Goal: Task Accomplishment & Management: Manage account settings

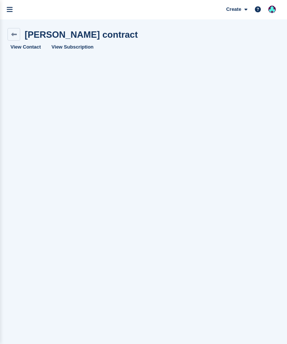
click at [13, 30] on link at bounding box center [13, 34] width 13 height 13
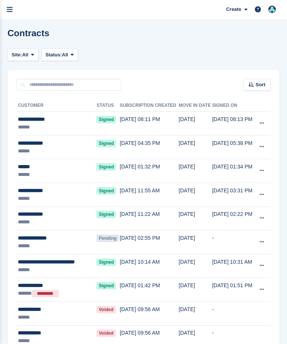
click at [34, 124] on div "******" at bounding box center [55, 127] width 75 height 8
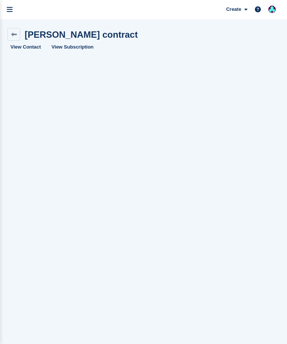
click at [11, 32] on icon at bounding box center [14, 35] width 6 height 6
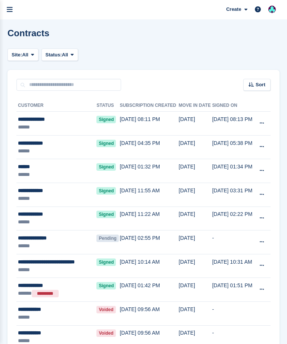
click at [98, 144] on span "Signed" at bounding box center [105, 143] width 19 height 7
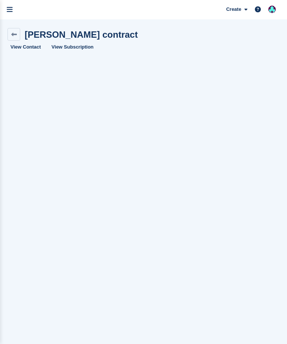
click at [10, 34] on link at bounding box center [13, 34] width 13 height 13
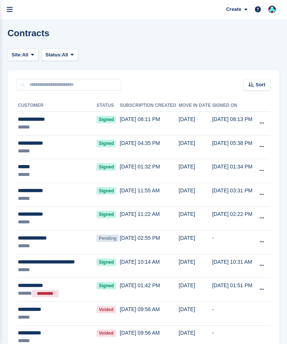
click at [31, 119] on div "**********" at bounding box center [55, 119] width 75 height 8
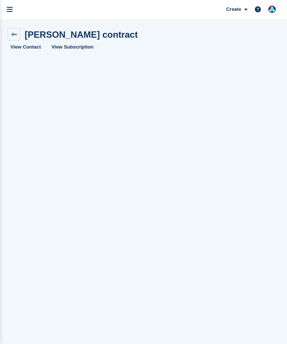
click at [66, 47] on link "View Subscription" at bounding box center [73, 47] width 48 height 12
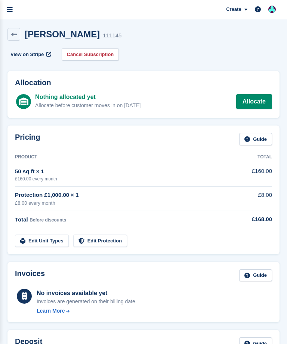
click at [245, 100] on link "Allocate" at bounding box center [254, 101] width 36 height 15
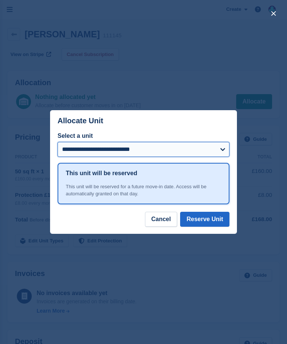
click at [73, 154] on select "**********" at bounding box center [144, 149] width 172 height 15
select select "*****"
click at [195, 216] on button "Reserve Unit" at bounding box center [204, 219] width 49 height 15
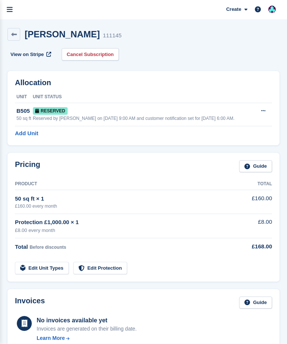
click at [10, 12] on icon "menu" at bounding box center [10, 9] width 6 height 7
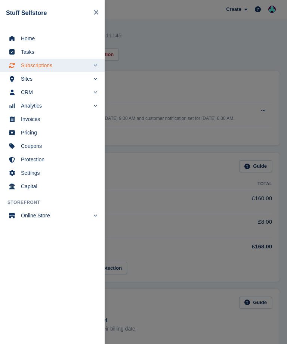
click at [154, 47] on div "main navigation" at bounding box center [143, 172] width 287 height 344
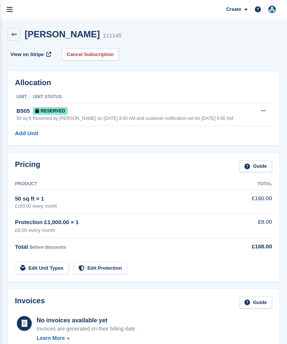
click at [15, 32] on icon at bounding box center [14, 35] width 6 height 6
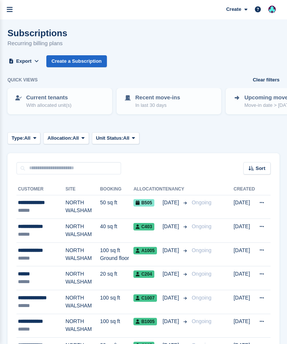
click at [7, 10] on icon "menu" at bounding box center [10, 9] width 6 height 7
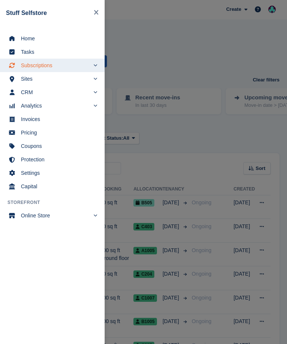
click at [31, 36] on span "Home" at bounding box center [57, 38] width 72 height 10
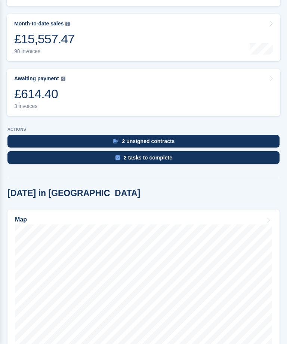
scroll to position [185, 0]
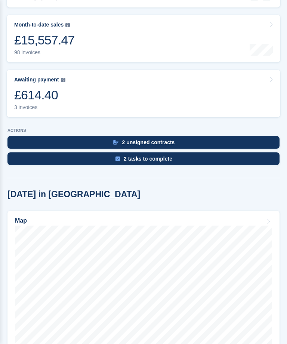
click at [26, 87] on div "£614.40" at bounding box center [39, 94] width 51 height 15
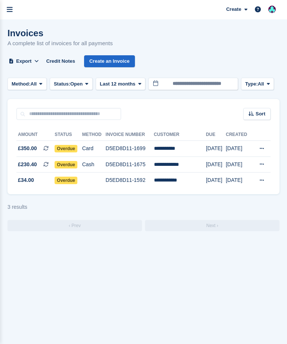
click at [4, 9] on link "menu" at bounding box center [9, 9] width 19 height 19
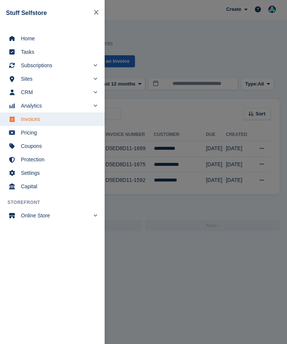
click at [27, 40] on span "Home" at bounding box center [57, 38] width 72 height 10
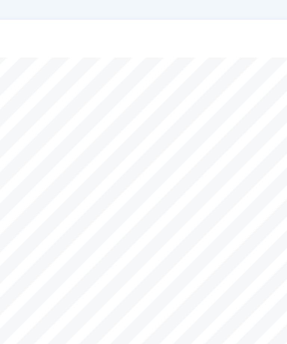
scroll to position [298, 0]
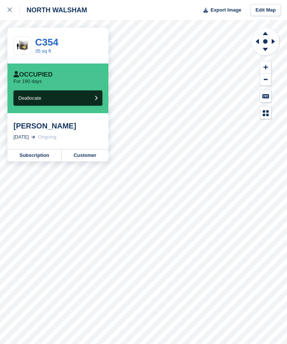
click at [15, 9] on div at bounding box center [13, 10] width 12 height 9
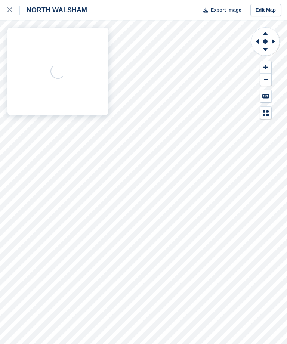
click at [9, 10] on icon at bounding box center [9, 9] width 4 height 4
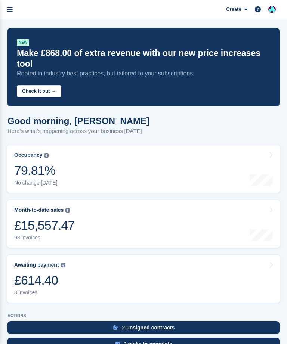
click at [10, 12] on icon "menu" at bounding box center [10, 9] width 6 height 7
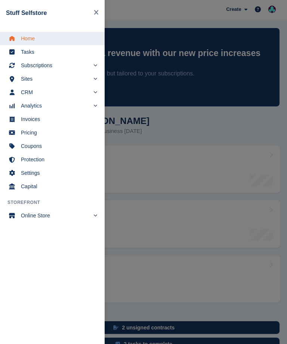
click at [40, 64] on span "Subscriptions" at bounding box center [55, 65] width 69 height 10
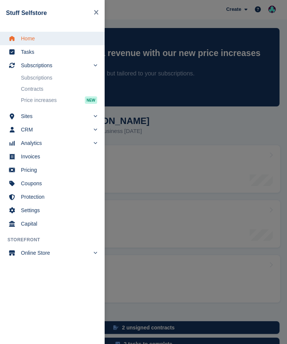
click at [33, 78] on link "Subscriptions" at bounding box center [59, 77] width 76 height 10
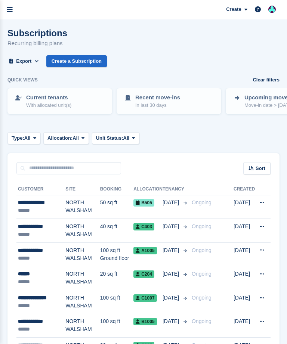
click at [32, 228] on div "**********" at bounding box center [41, 227] width 47 height 8
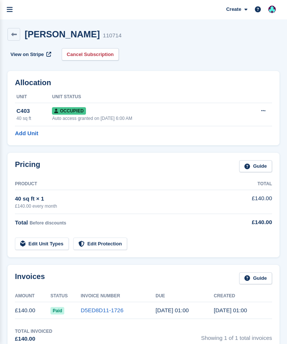
click at [39, 240] on link "Edit Unit Types" at bounding box center [42, 243] width 54 height 12
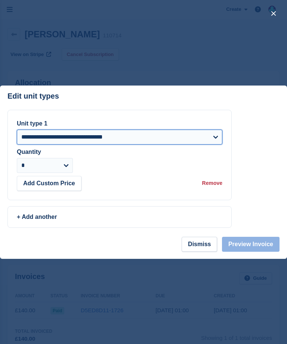
click at [27, 135] on select "**********" at bounding box center [119, 137] width 205 height 15
select select "*****"
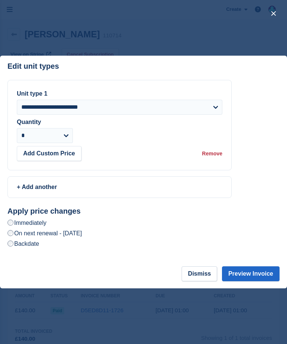
click at [248, 270] on button "Preview Invoice" at bounding box center [251, 273] width 58 height 15
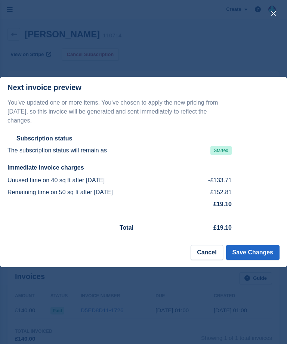
click at [249, 250] on button "Save Changes" at bounding box center [252, 252] width 53 height 15
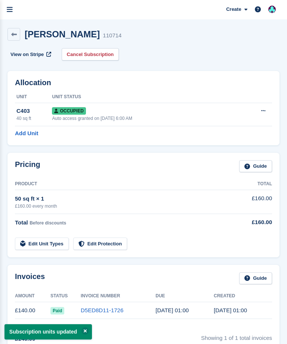
click at [28, 112] on div "C403" at bounding box center [33, 111] width 35 height 9
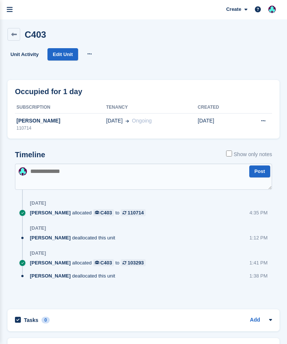
click at [59, 52] on link "Edit Unit" at bounding box center [62, 54] width 30 height 12
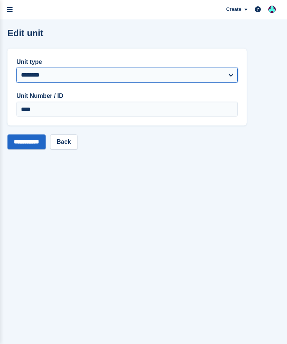
click at [29, 72] on select "**********" at bounding box center [126, 75] width 221 height 15
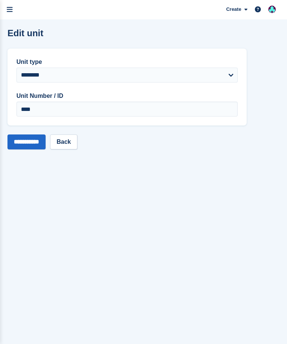
click at [66, 139] on link "Back" at bounding box center [63, 141] width 27 height 15
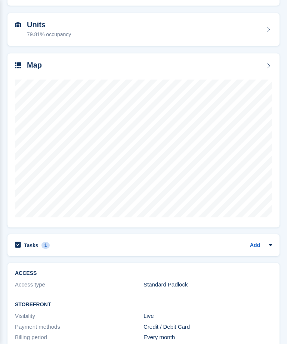
scroll to position [94, 0]
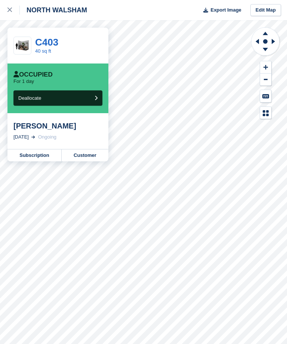
click at [48, 97] on button "Deallocate" at bounding box center [57, 97] width 89 height 15
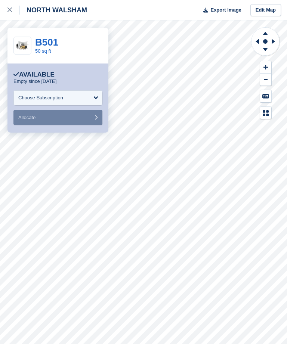
click at [49, 94] on div "Choose Subscription" at bounding box center [57, 97] width 89 height 15
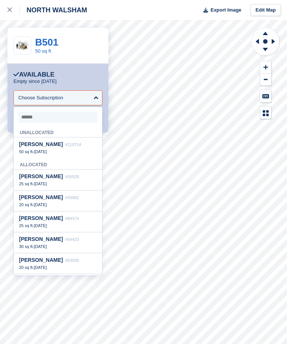
click at [30, 150] on span "50 sq ft" at bounding box center [25, 151] width 13 height 4
select select "******"
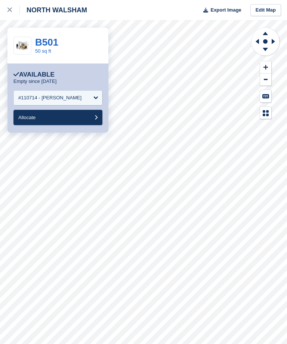
click at [34, 117] on span "Allocate" at bounding box center [26, 118] width 17 height 6
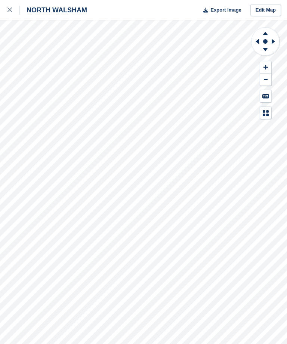
click at [12, 12] on icon at bounding box center [9, 9] width 4 height 4
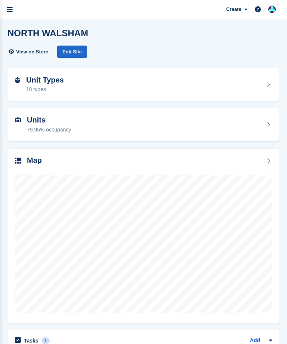
click at [9, 12] on icon "menu" at bounding box center [10, 9] width 6 height 7
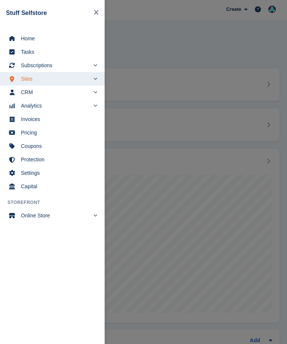
click at [35, 63] on span "Subscriptions" at bounding box center [55, 65] width 69 height 10
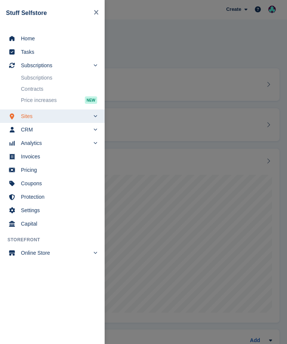
click at [31, 78] on link "Subscriptions" at bounding box center [59, 77] width 76 height 10
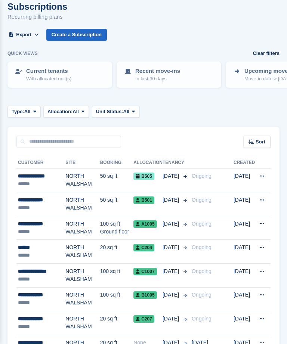
scroll to position [28, 0]
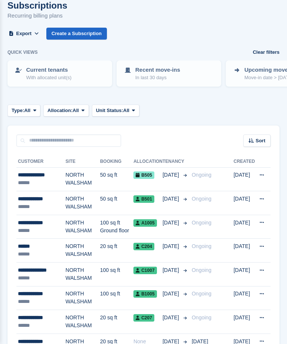
click at [34, 203] on div "******" at bounding box center [41, 207] width 47 height 8
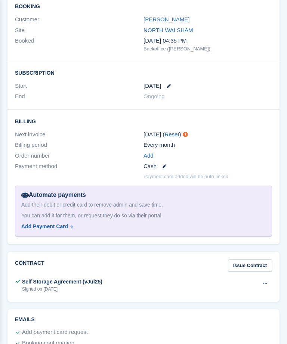
scroll to position [850, 0]
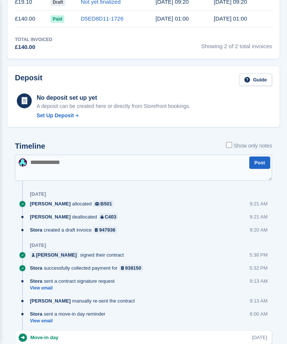
click at [45, 160] on textarea at bounding box center [143, 168] width 257 height 26
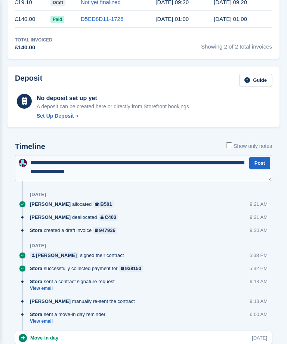
type textarea "**********"
click at [252, 161] on button "Post" at bounding box center [259, 163] width 21 height 12
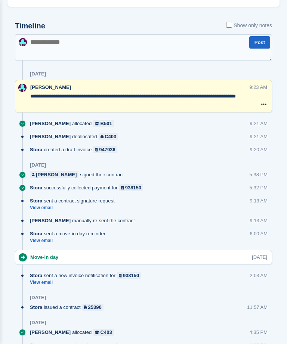
scroll to position [429, 0]
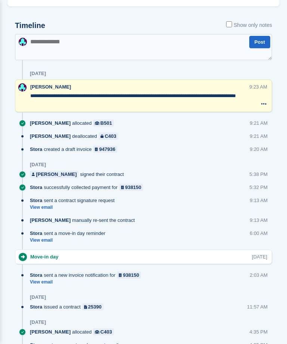
click at [213, 301] on div "[DATE]" at bounding box center [151, 297] width 242 height 12
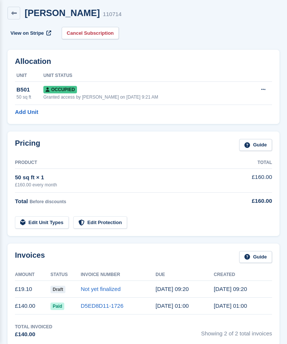
scroll to position [0, 0]
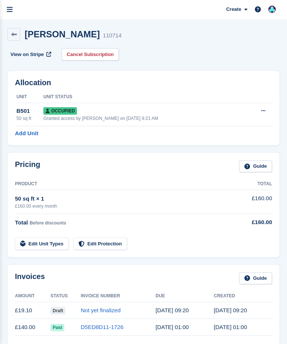
click at [12, 10] on icon "menu" at bounding box center [10, 9] width 6 height 7
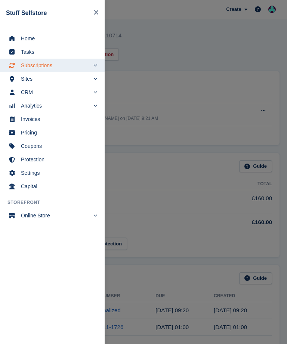
click at [26, 38] on span "Home" at bounding box center [57, 38] width 72 height 10
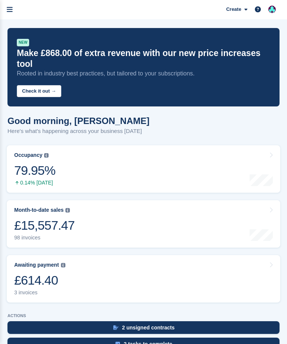
click at [11, 11] on icon "menu" at bounding box center [10, 9] width 6 height 7
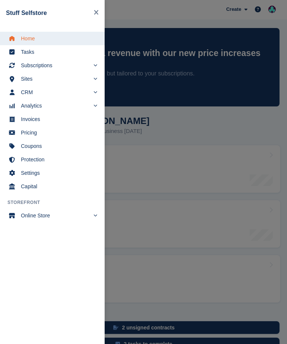
click at [31, 66] on span "Subscriptions" at bounding box center [55, 65] width 69 height 10
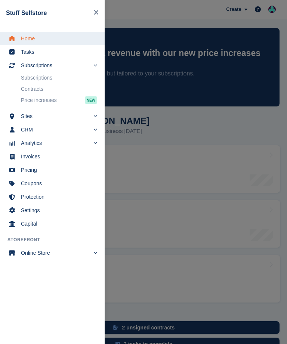
click at [29, 78] on link "Subscriptions" at bounding box center [59, 77] width 76 height 10
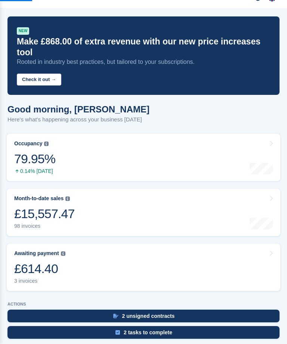
scroll to position [22, 0]
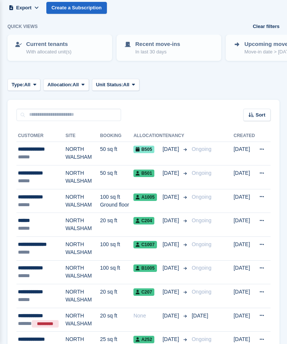
scroll to position [62, 0]
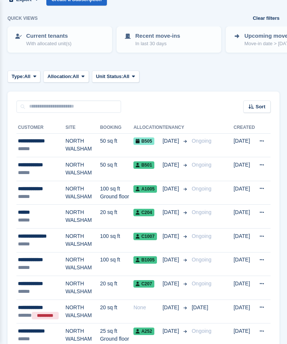
click at [31, 144] on div "**********" at bounding box center [41, 141] width 47 height 8
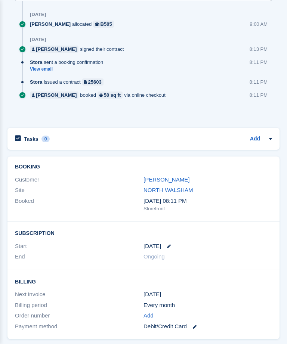
scroll to position [460, 0]
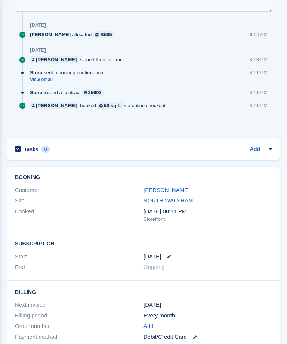
click at [155, 189] on link "[PERSON_NAME]" at bounding box center [166, 190] width 46 height 6
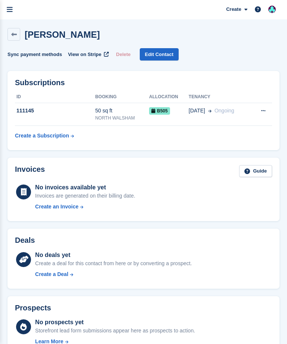
click at [19, 33] on link at bounding box center [13, 34] width 13 height 13
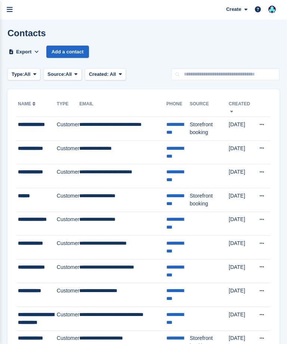
click at [40, 150] on div "**********" at bounding box center [37, 149] width 39 height 8
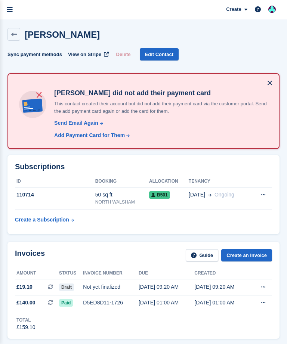
click at [15, 35] on icon at bounding box center [14, 35] width 6 height 6
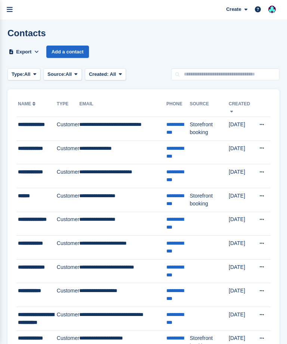
click at [12, 9] on icon "menu" at bounding box center [10, 9] width 6 height 7
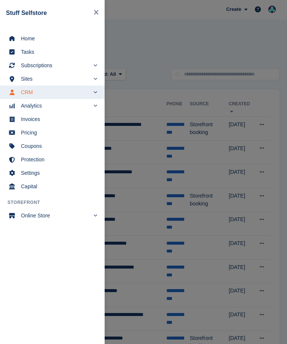
click at [53, 65] on span "Subscriptions" at bounding box center [55, 65] width 69 height 10
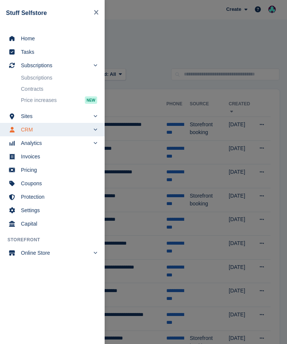
click at [43, 78] on link "Subscriptions" at bounding box center [59, 77] width 76 height 10
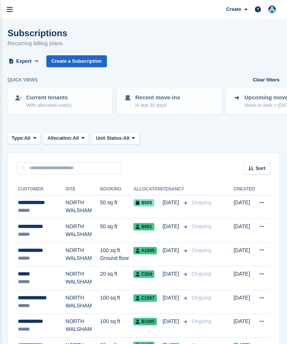
click at [29, 234] on div "******" at bounding box center [41, 234] width 47 height 8
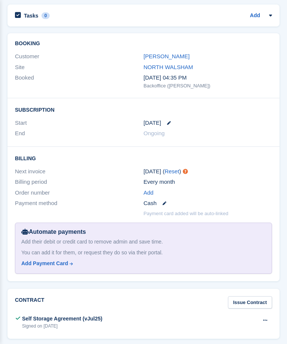
scroll to position [890, 0]
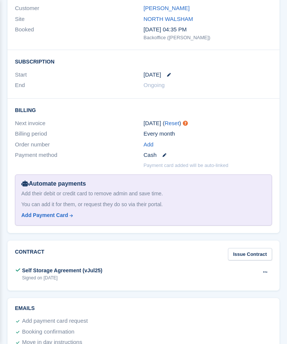
click at [33, 212] on div "Add Payment Card" at bounding box center [44, 215] width 47 height 8
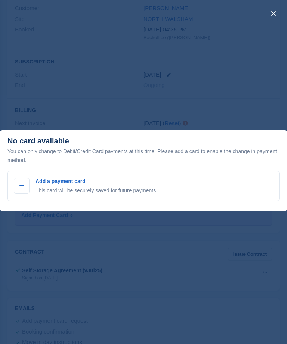
click at [21, 189] on icon at bounding box center [22, 186] width 6 height 6
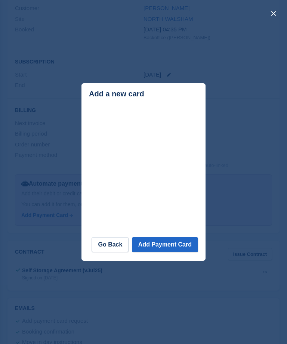
click at [106, 252] on link "Go Back" at bounding box center [109, 244] width 37 height 15
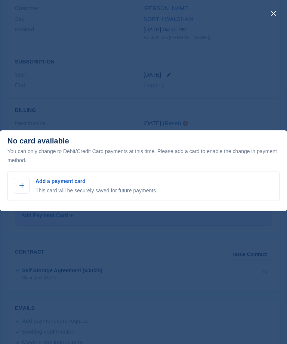
click at [273, 11] on button "close" at bounding box center [273, 13] width 12 height 12
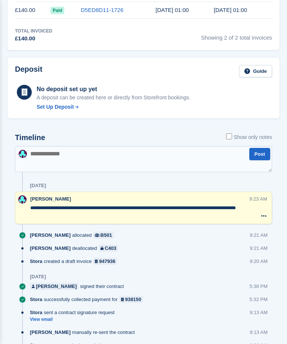
scroll to position [317, 0]
click at [160, 158] on textarea at bounding box center [143, 159] width 257 height 26
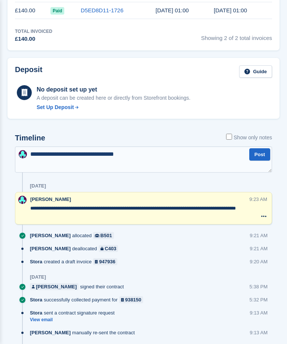
type textarea "**********"
click at [261, 154] on button "Post" at bounding box center [259, 154] width 21 height 12
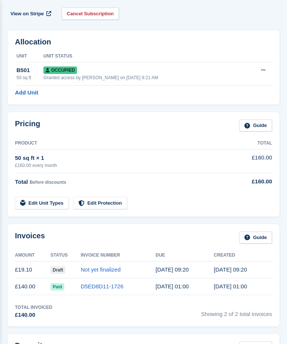
scroll to position [53, 0]
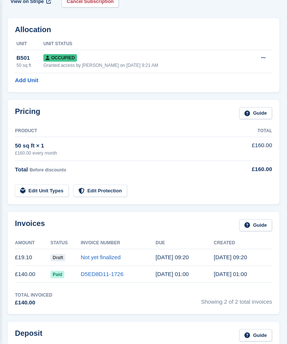
click at [56, 275] on span "Paid" at bounding box center [57, 274] width 14 height 7
click at [32, 273] on td "£140.00" at bounding box center [32, 274] width 35 height 17
click at [97, 275] on link "D5ED8D11-1726" at bounding box center [102, 274] width 43 height 6
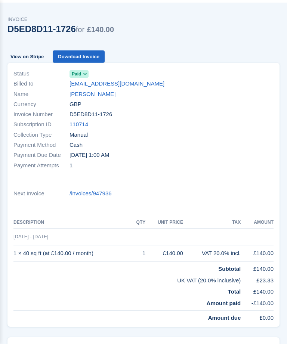
scroll to position [14, 0]
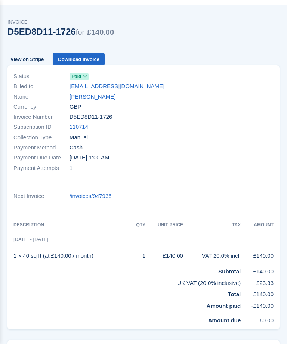
click at [25, 58] on link "View on Stripe" at bounding box center [26, 59] width 39 height 12
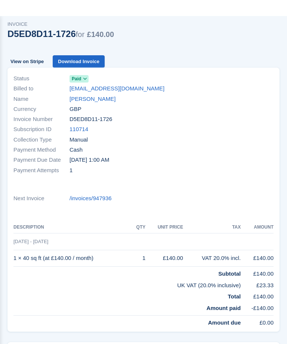
scroll to position [0, 0]
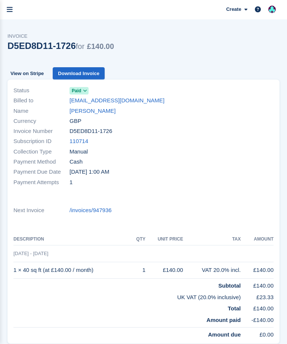
click at [9, 12] on icon "menu" at bounding box center [10, 9] width 6 height 7
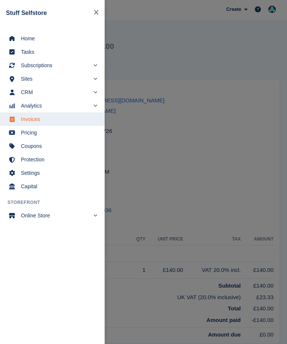
click at [34, 67] on span "Subscriptions" at bounding box center [55, 65] width 69 height 10
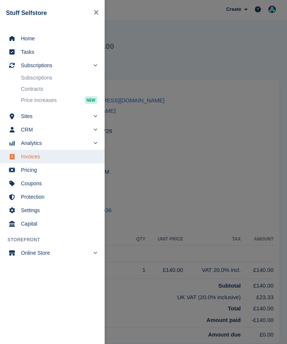
click at [27, 75] on link "Subscriptions" at bounding box center [59, 77] width 76 height 10
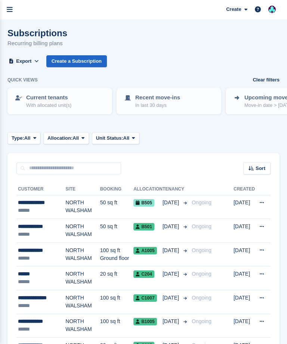
click at [32, 227] on div "**********" at bounding box center [41, 227] width 47 height 8
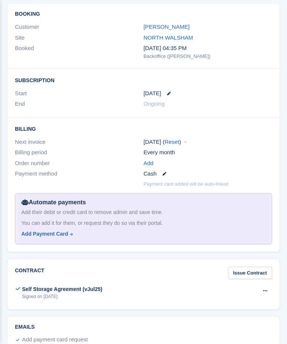
scroll to position [909, 0]
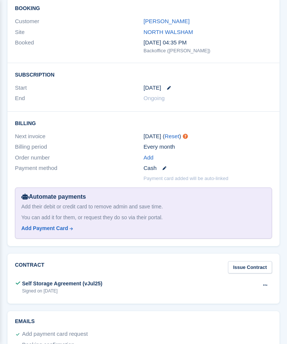
click at [40, 225] on div "Add Payment Card" at bounding box center [44, 229] width 47 height 8
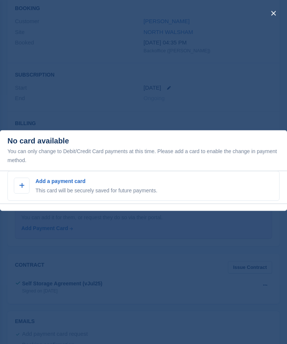
scroll to position [909, 0]
click at [44, 185] on p "Add a payment card" at bounding box center [96, 181] width 122 height 8
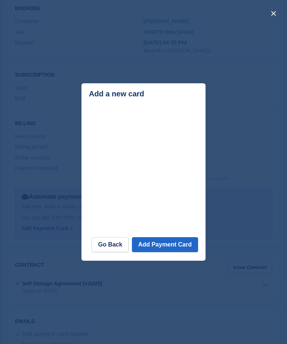
scroll to position [909, 0]
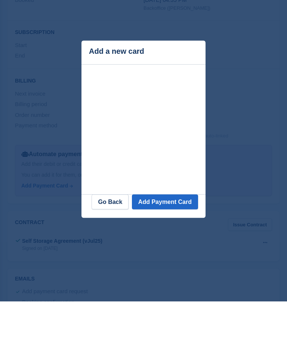
click at [176, 237] on button "Add Payment Card" at bounding box center [165, 244] width 66 height 15
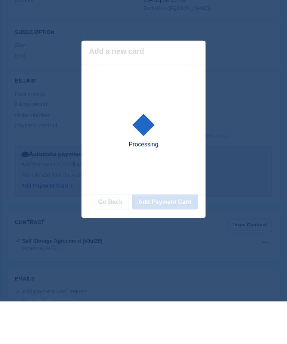
scroll to position [922, 0]
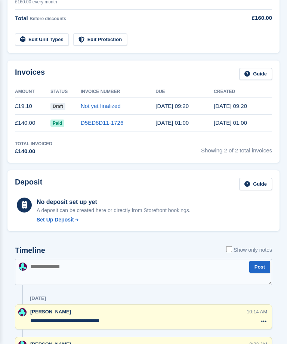
click at [46, 276] on textarea at bounding box center [143, 272] width 257 height 26
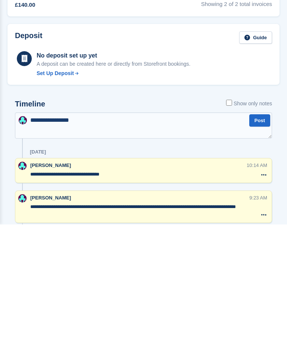
type textarea "**********"
click at [253, 234] on button "Post" at bounding box center [259, 240] width 21 height 12
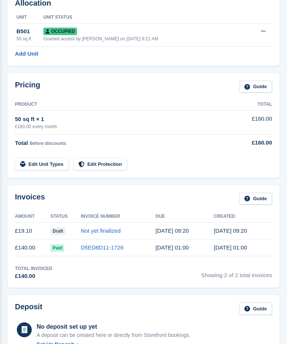
scroll to position [0, 0]
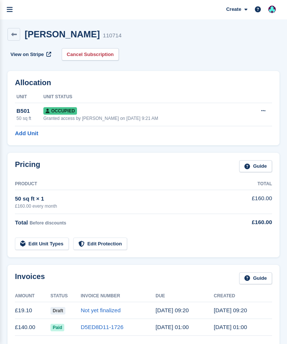
click at [15, 34] on icon at bounding box center [14, 35] width 6 height 6
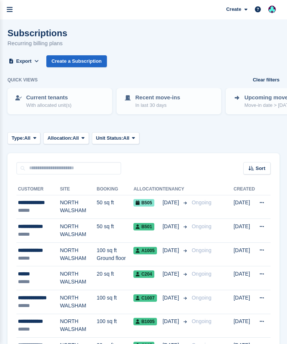
click at [9, 10] on icon "menu" at bounding box center [10, 9] width 6 height 7
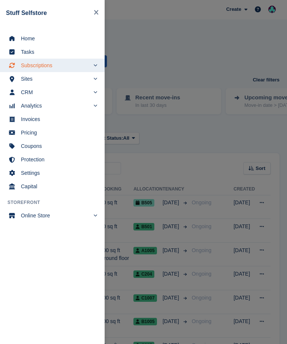
click at [37, 38] on span "Home" at bounding box center [57, 38] width 72 height 10
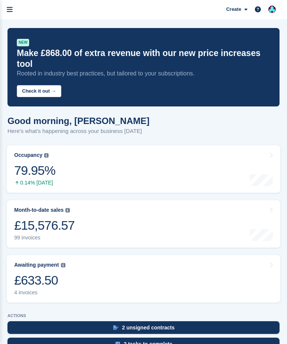
click at [202, 264] on link "Awaiting payment The total outstanding balance on all open invoices. £633.50 4 …" at bounding box center [143, 278] width 273 height 47
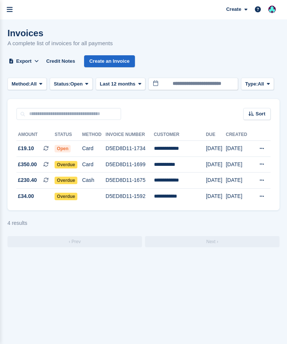
click at [128, 164] on td "D5ED8D11-1699" at bounding box center [130, 164] width 48 height 16
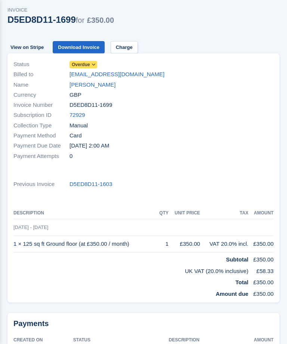
scroll to position [15, 0]
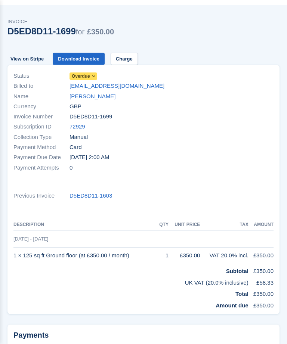
click at [94, 92] on link "Joe morrell" at bounding box center [92, 96] width 46 height 9
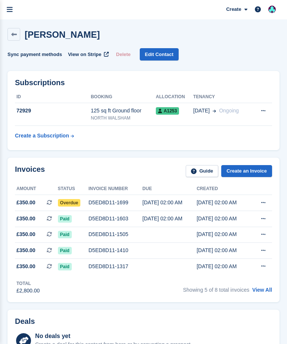
click at [75, 199] on span "Overdue" at bounding box center [69, 202] width 23 height 7
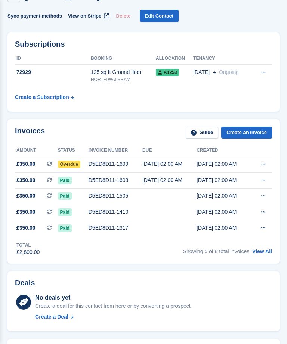
click at [263, 164] on icon at bounding box center [263, 164] width 4 height 5
click at [139, 280] on div "Deals" at bounding box center [143, 285] width 257 height 12
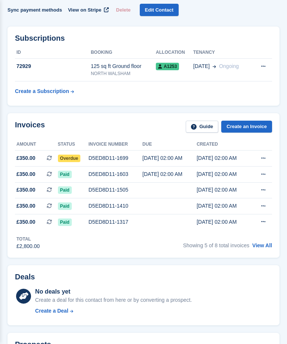
scroll to position [44, 0]
click at [69, 159] on span "Overdue" at bounding box center [69, 158] width 23 height 7
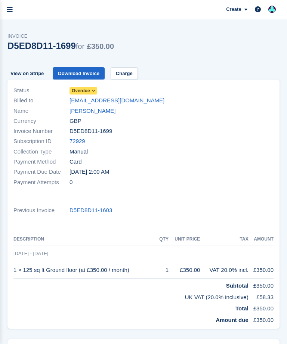
click at [91, 87] on span "Overdue" at bounding box center [83, 90] width 28 height 7
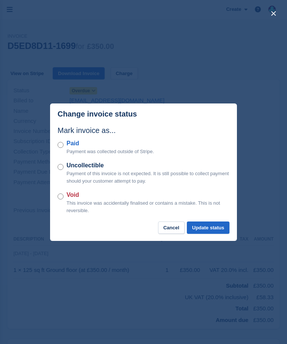
click at [65, 140] on div "Paid Payment was collected outside of Stripe." at bounding box center [144, 147] width 172 height 16
click at [213, 229] on button "Update status" at bounding box center [208, 227] width 43 height 12
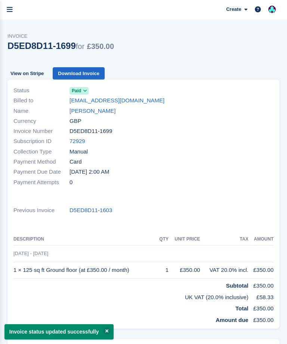
click at [10, 7] on icon "menu" at bounding box center [10, 9] width 6 height 7
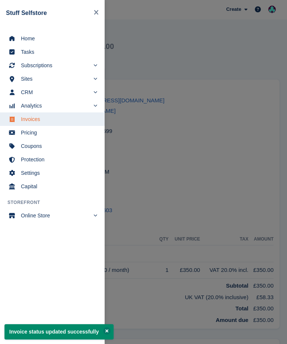
click at [27, 41] on span "Home" at bounding box center [57, 38] width 72 height 10
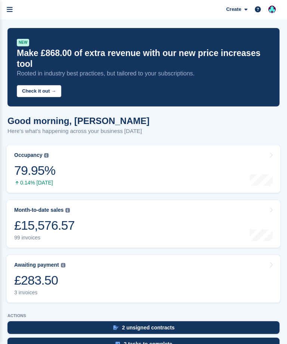
click at [119, 266] on link "Awaiting payment The total outstanding balance on all open invoices. £283.50 3 …" at bounding box center [143, 278] width 273 height 47
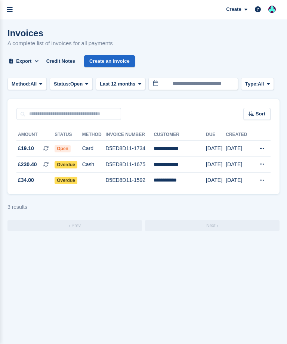
click at [167, 146] on td "**********" at bounding box center [179, 149] width 52 height 16
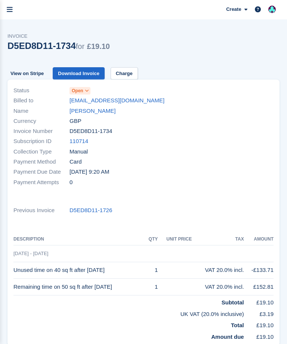
click at [86, 88] on icon at bounding box center [87, 90] width 4 height 4
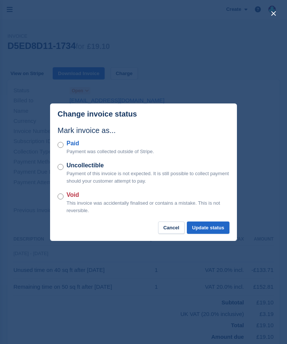
click at [169, 227] on button "Cancel" at bounding box center [171, 227] width 27 height 12
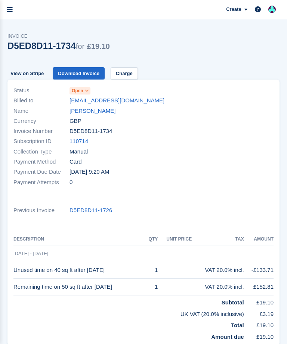
click at [13, 9] on link "menu" at bounding box center [9, 9] width 19 height 19
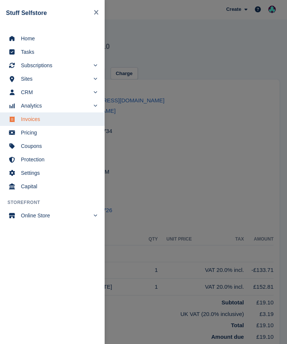
click at [34, 38] on span "Home" at bounding box center [57, 38] width 72 height 10
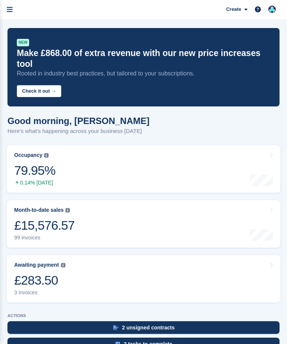
click at [144, 267] on link "Awaiting payment The total outstanding balance on all open invoices. £283.50 3 …" at bounding box center [143, 278] width 273 height 47
